Goal: Task Accomplishment & Management: Manage account settings

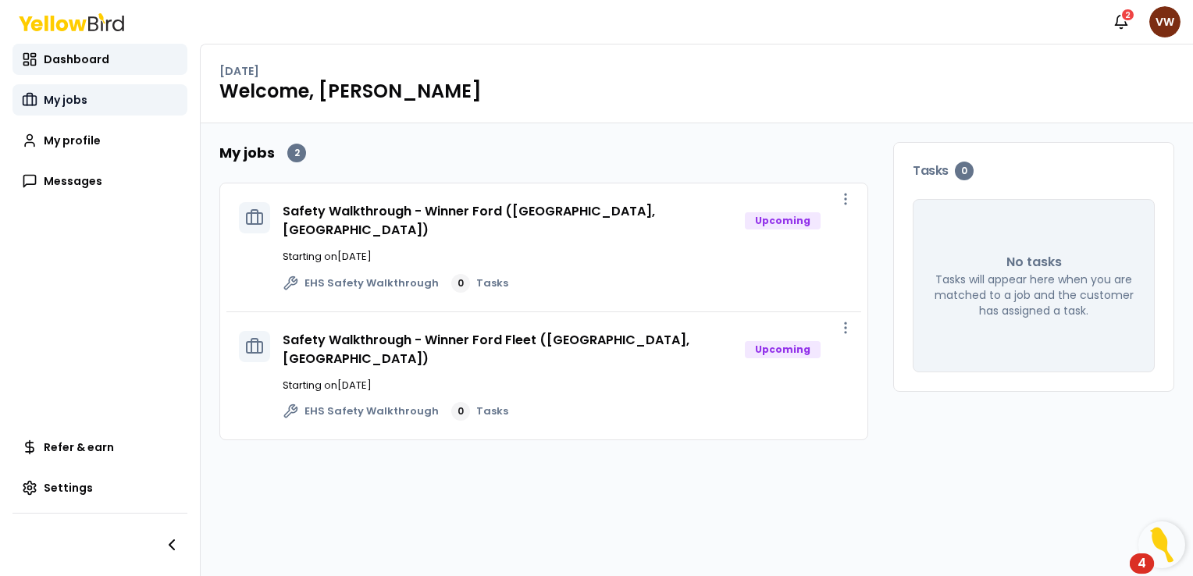
click at [82, 102] on span "My jobs" at bounding box center [66, 100] width 44 height 16
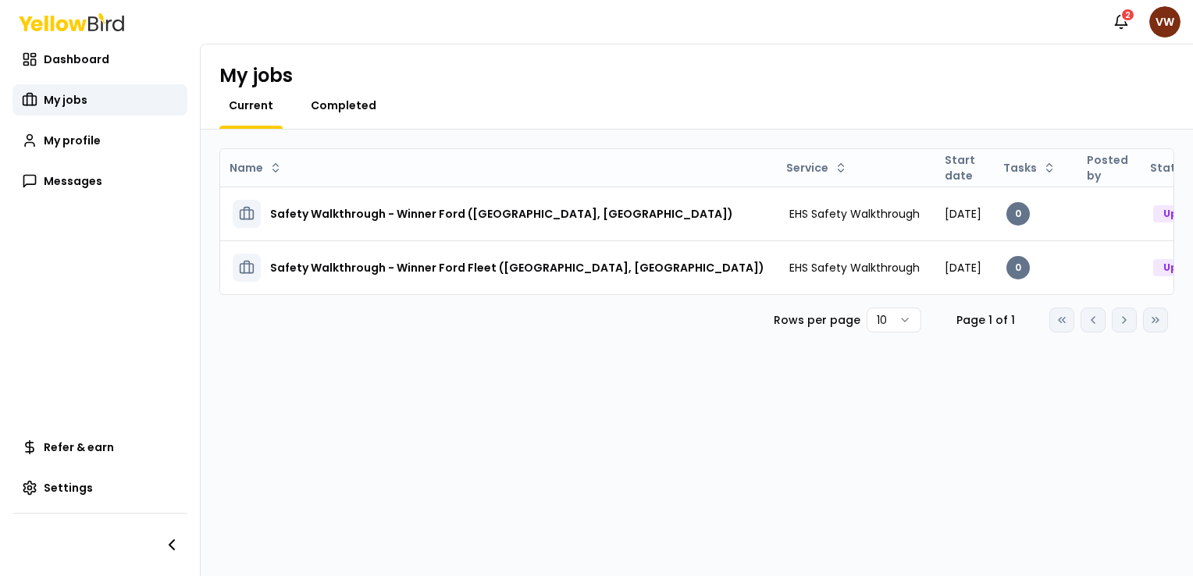
click at [337, 105] on span "Completed" at bounding box center [344, 106] width 66 height 16
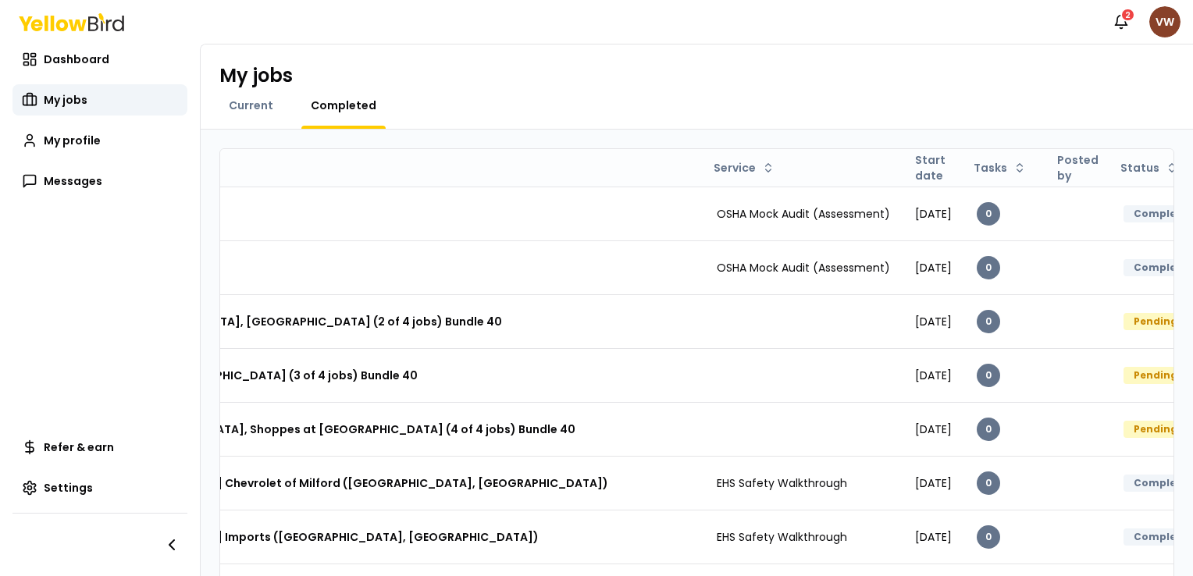
click at [1160, 22] on html "Notifications 2 VW Dashboard My jobs My profile Messages Refer & earn Settings …" at bounding box center [596, 288] width 1193 height 576
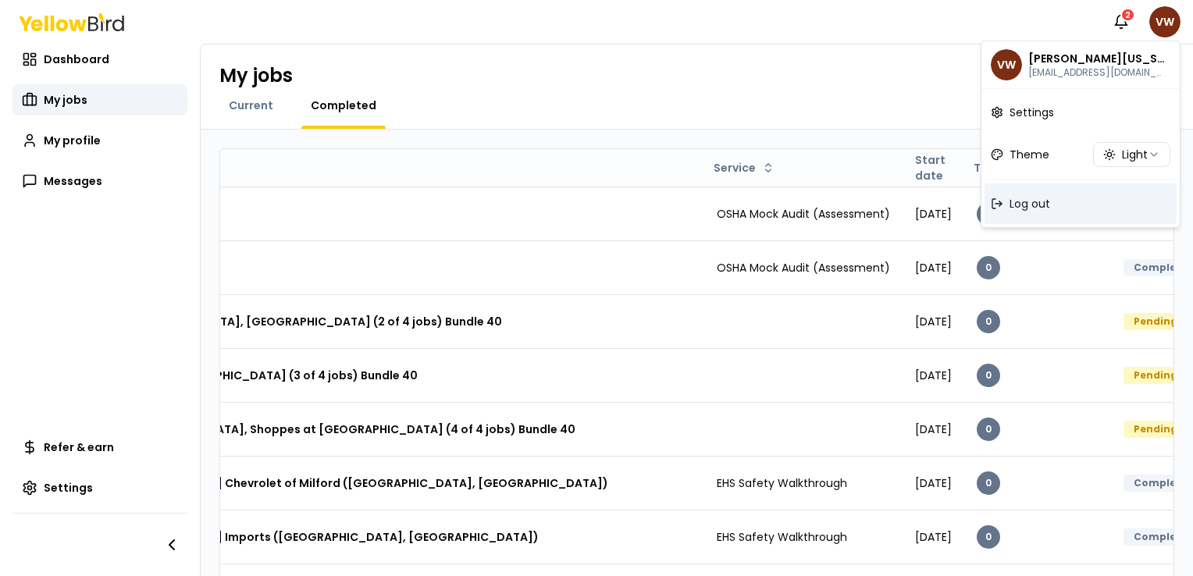
click at [1032, 205] on span "Log out" at bounding box center [1030, 204] width 41 height 16
